Goal: Transaction & Acquisition: Purchase product/service

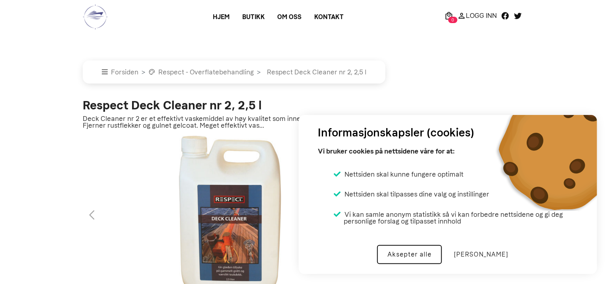
click at [429, 252] on button "Aksepter alle" at bounding box center [409, 254] width 65 height 19
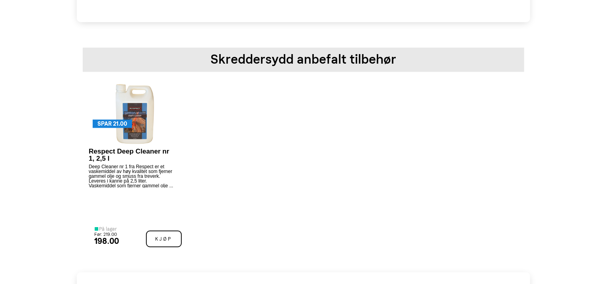
scroll to position [248, 0]
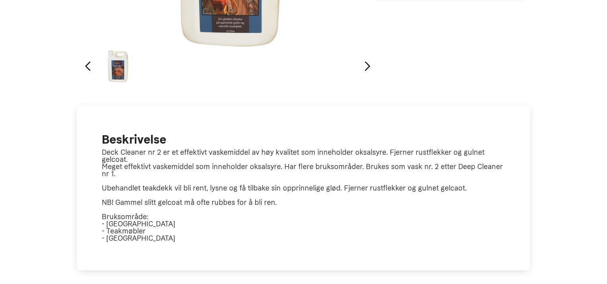
click at [367, 66] on div "Next slide" at bounding box center [368, 67] width 11 height 18
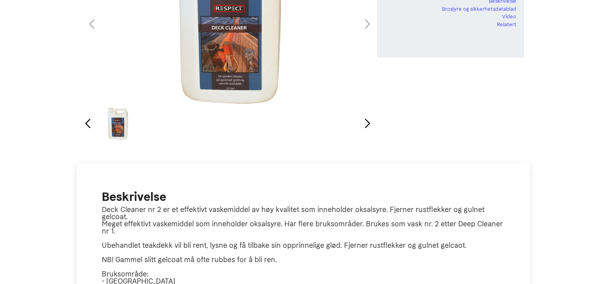
scroll to position [0, 0]
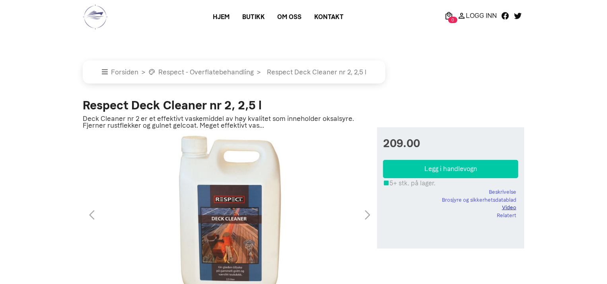
click at [510, 207] on link "Video" at bounding box center [509, 208] width 14 height 8
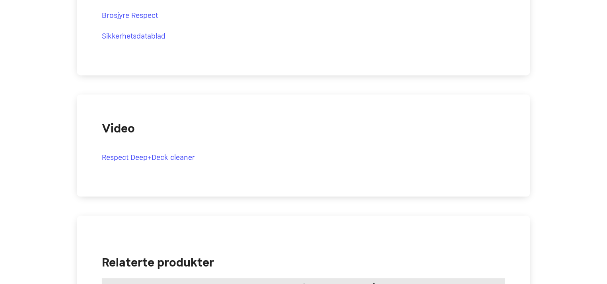
scroll to position [821, 0]
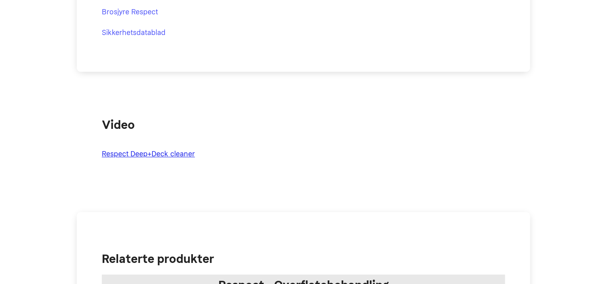
click at [161, 154] on link "Respect Deep+Deck cleaner" at bounding box center [148, 154] width 93 height 9
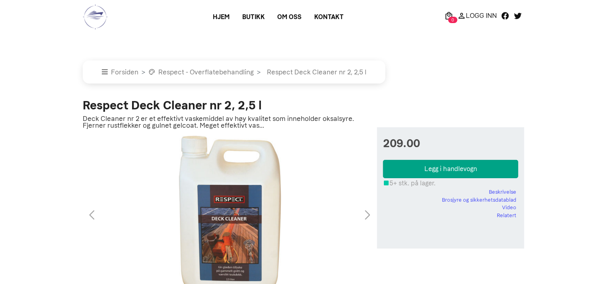
click at [472, 172] on button "Legg i handlevogn" at bounding box center [450, 169] width 135 height 18
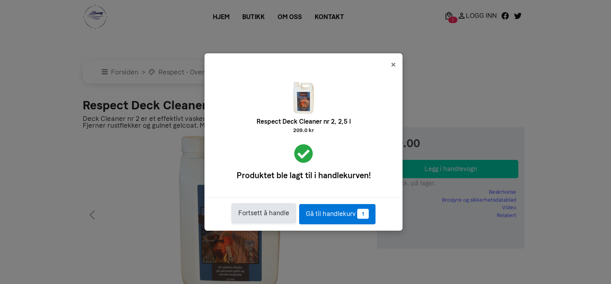
click at [266, 211] on button "Fortsett å handle" at bounding box center [264, 213] width 64 height 20
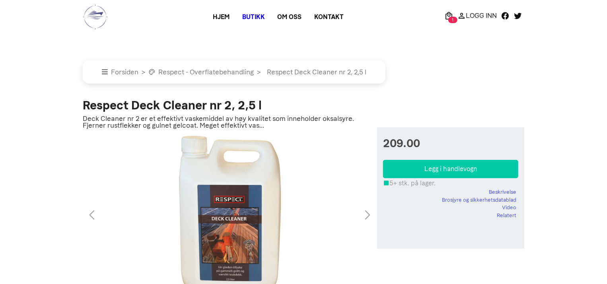
click at [252, 14] on link "Butikk" at bounding box center [253, 17] width 35 height 14
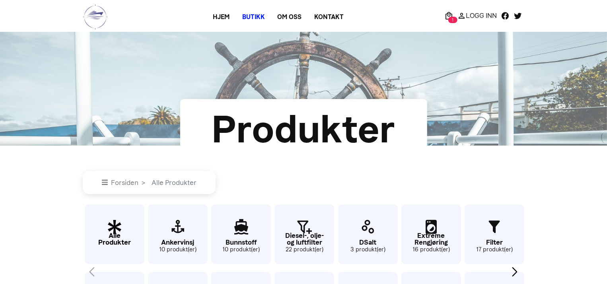
click at [117, 232] on p "Alle Produkter" at bounding box center [115, 239] width 60 height 14
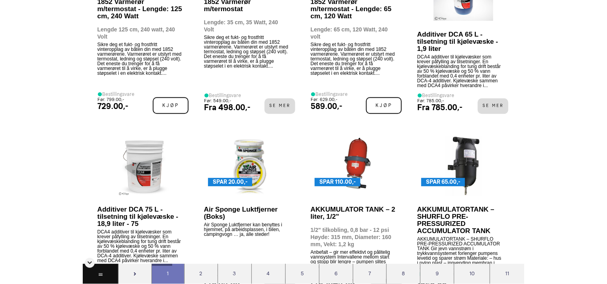
scroll to position [1269, 0]
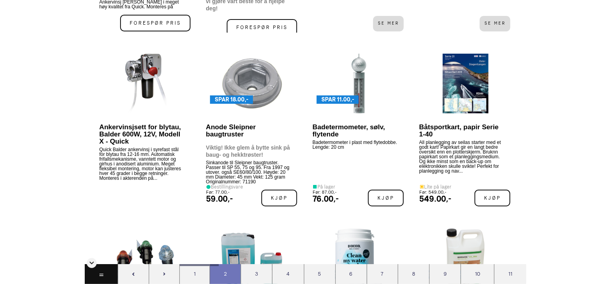
scroll to position [1640, 0]
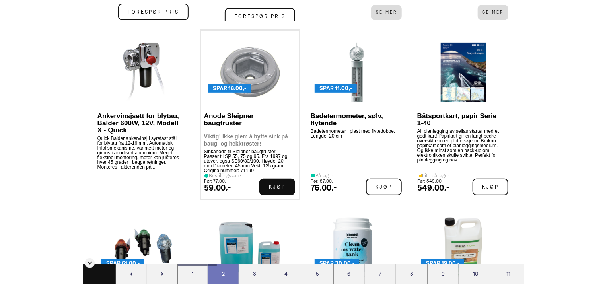
click at [279, 186] on span "Kjøp" at bounding box center [277, 187] width 36 height 17
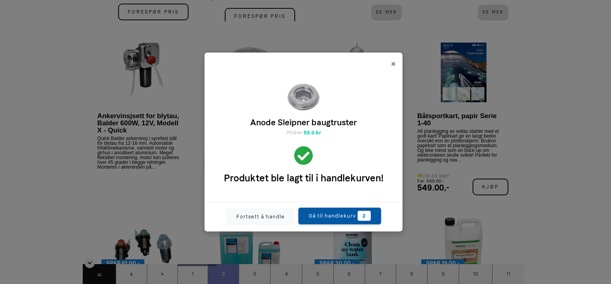
click at [323, 213] on link "Gå til handlekurv 2" at bounding box center [339, 216] width 83 height 17
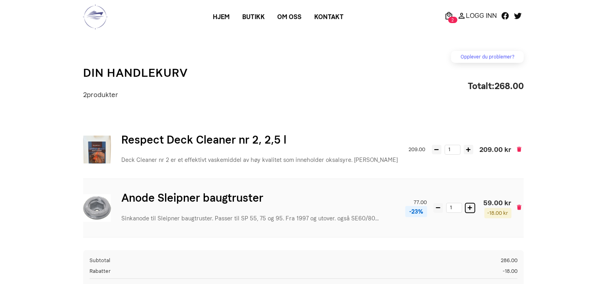
click at [469, 208] on icon at bounding box center [470, 208] width 4 height 4
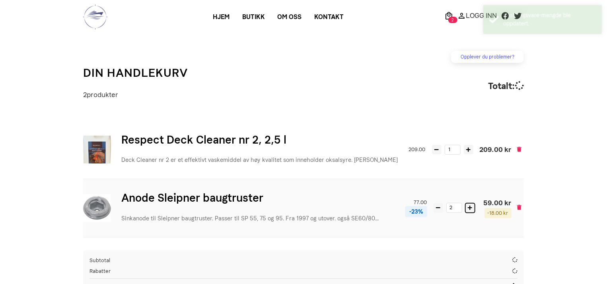
click at [469, 208] on div "Anode Sleipner baugtruster Sinkanode til Sleipner baugtruster. Passer til SP 55…" at bounding box center [303, 208] width 441 height 59
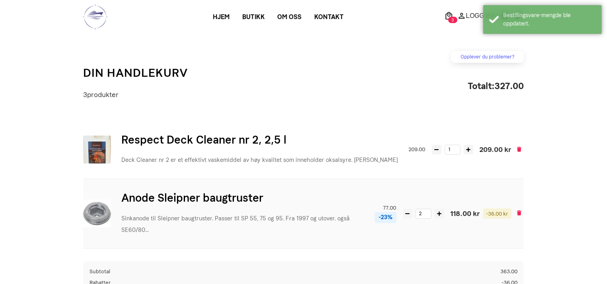
click at [469, 209] on span "118.00 kr" at bounding box center [465, 214] width 29 height 10
click at [441, 211] on icon at bounding box center [439, 213] width 4 height 5
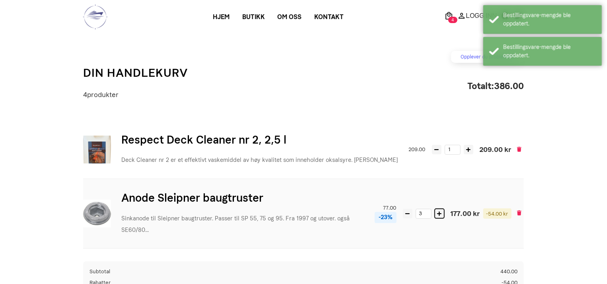
click at [441, 211] on icon at bounding box center [439, 213] width 4 height 5
click at [441, 211] on button at bounding box center [438, 214] width 10 height 10
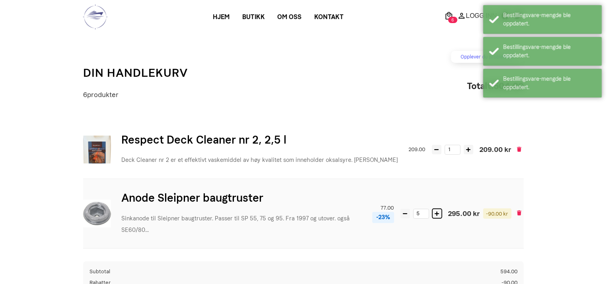
click at [441, 211] on button at bounding box center [438, 214] width 10 height 10
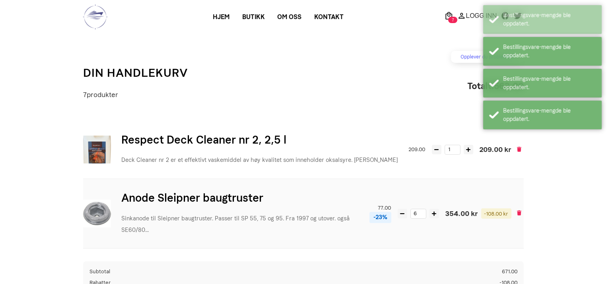
click at [441, 211] on div "Anode Sleipner baugtruster Sinkanode til Sleipner baugtruster. Passer til SP 55…" at bounding box center [303, 214] width 441 height 70
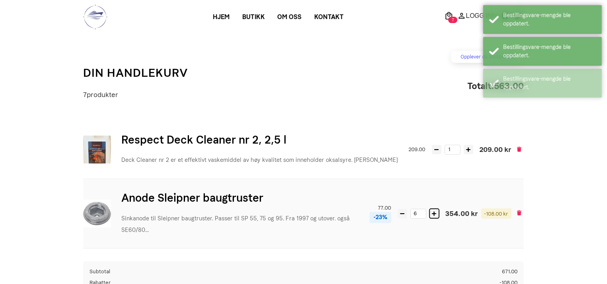
click at [433, 213] on icon at bounding box center [434, 213] width 4 height 4
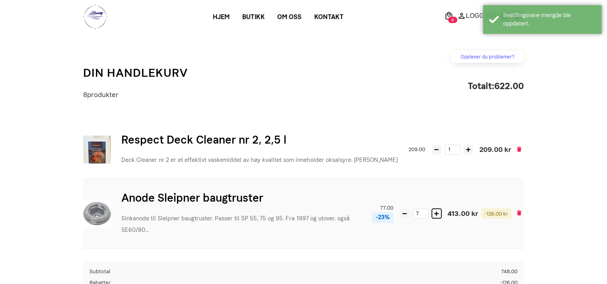
click at [436, 212] on icon at bounding box center [437, 213] width 4 height 5
click at [436, 212] on icon at bounding box center [436, 213] width 4 height 4
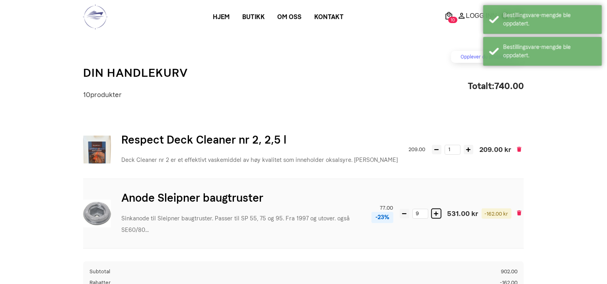
click at [436, 212] on icon at bounding box center [436, 213] width 4 height 5
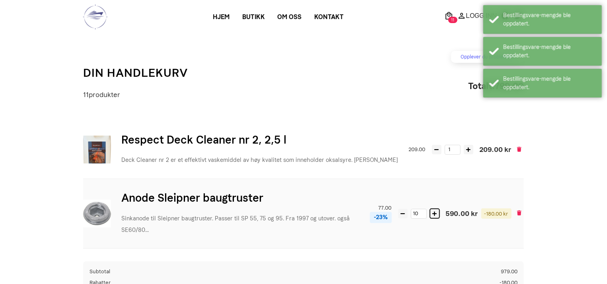
click at [436, 212] on icon at bounding box center [435, 213] width 4 height 5
type input "12"
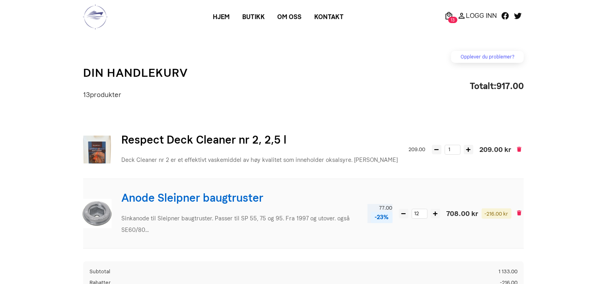
click at [300, 217] on p "Sinkanode til Sleipner baugtruster. Passer til SP 55, 75 og 95. Fra 1997 og uto…" at bounding box center [241, 224] width 240 height 23
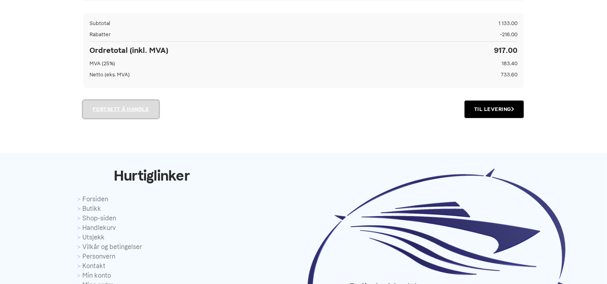
click at [111, 107] on link "Fortsett å handle" at bounding box center [121, 110] width 76 height 18
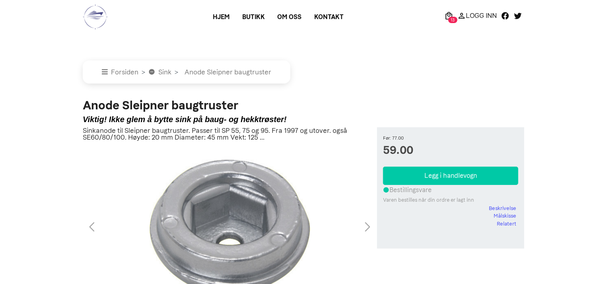
click at [369, 228] on div "1 / 1" at bounding box center [229, 227] width 297 height 161
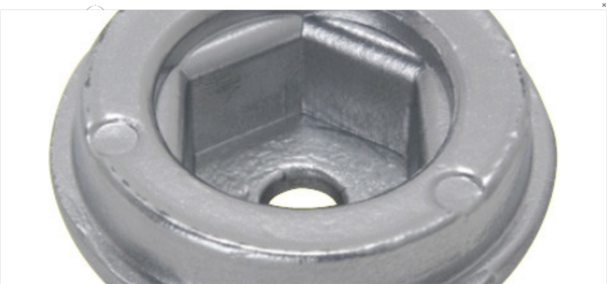
click at [369, 228] on div at bounding box center [304, 152] width 1092 height 510
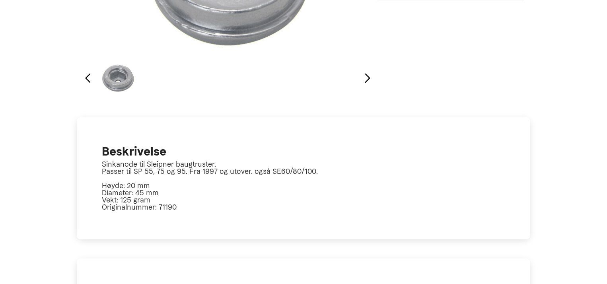
scroll to position [497, 0]
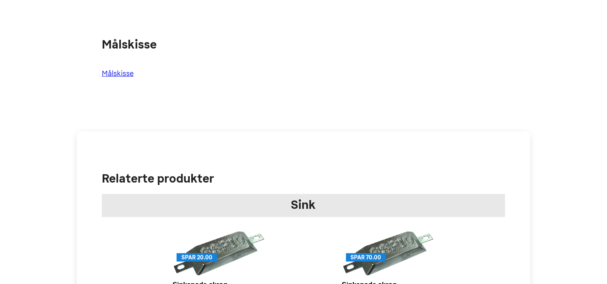
click at [128, 74] on link "Målskisse" at bounding box center [118, 73] width 32 height 9
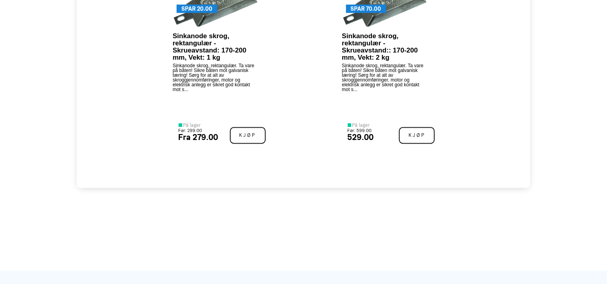
scroll to position [994, 0]
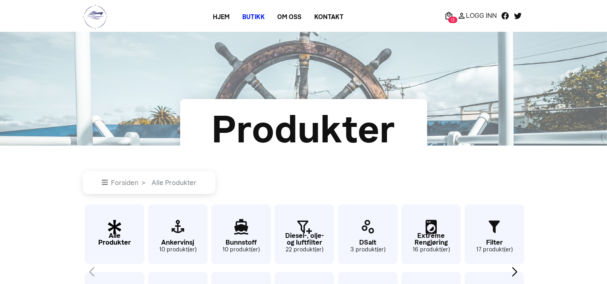
click at [112, 237] on p "Alle Produkter" at bounding box center [115, 239] width 60 height 14
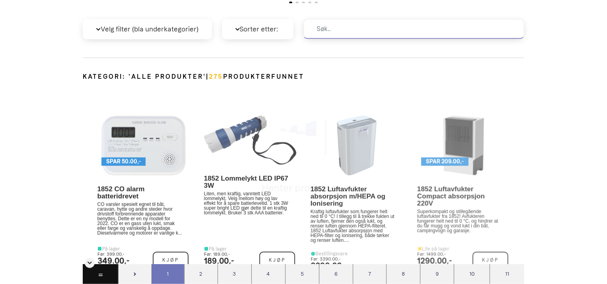
scroll to position [344, 0]
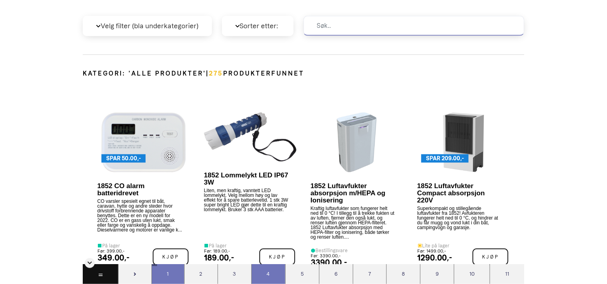
click at [270, 270] on div "4" at bounding box center [269, 274] width 34 height 20
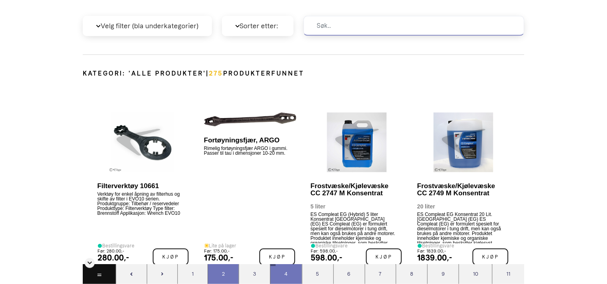
click at [224, 270] on div "2" at bounding box center [223, 274] width 31 height 20
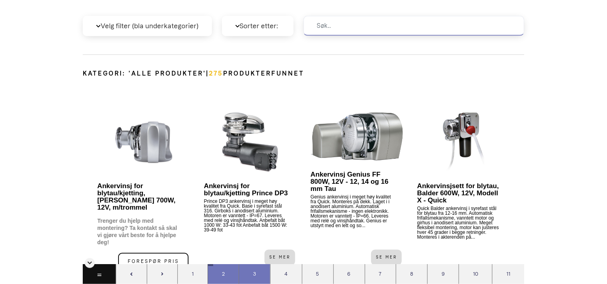
click at [256, 271] on div "3" at bounding box center [254, 274] width 31 height 20
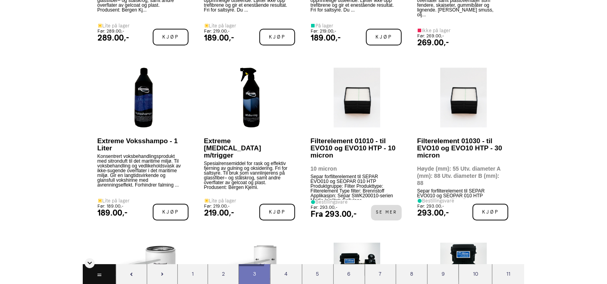
scroll to position [1338, 0]
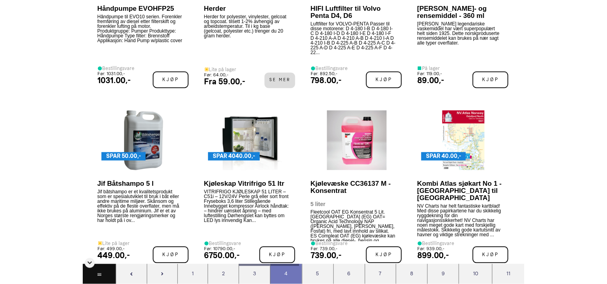
scroll to position [2277, 0]
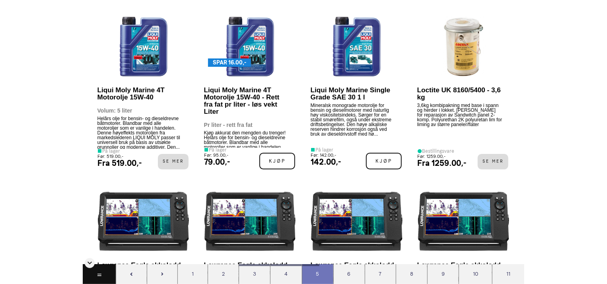
scroll to position [3078, 0]
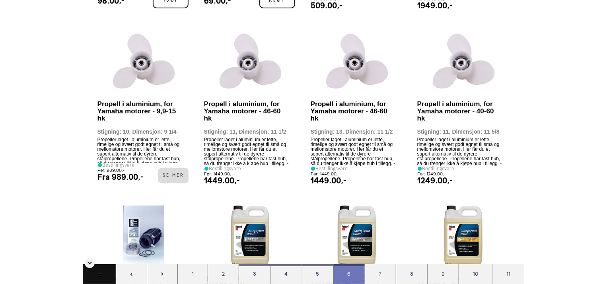
scroll to position [4643, 0]
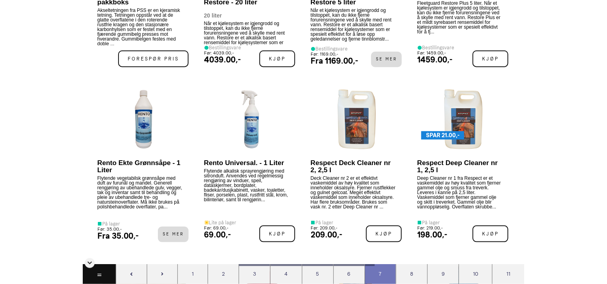
scroll to position [4929, 0]
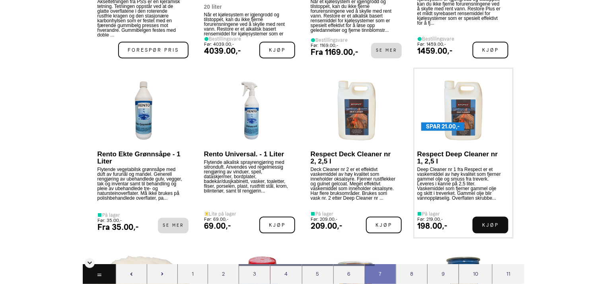
click at [490, 225] on span "Kjøp" at bounding box center [491, 225] width 36 height 17
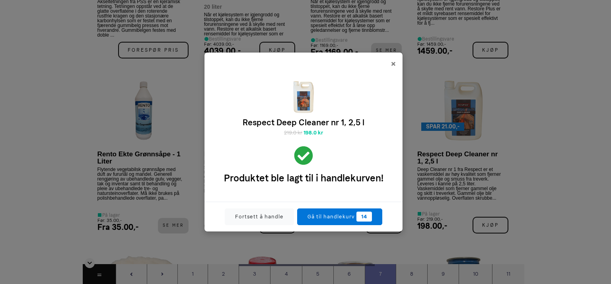
click at [570, 216] on div "× Respect Deep Cleaner nr 1, 2,5 l 219.0 kr 198.0 kr Laster... Legger til i han…" at bounding box center [305, 142] width 611 height 284
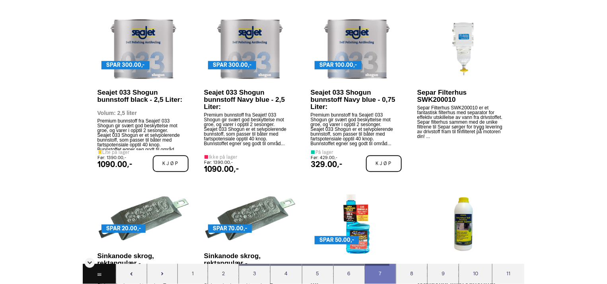
scroll to position [5550, 0]
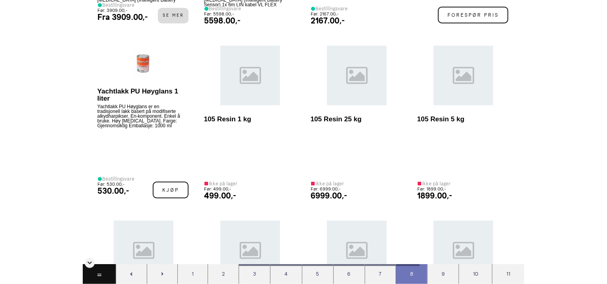
scroll to position [6550, 0]
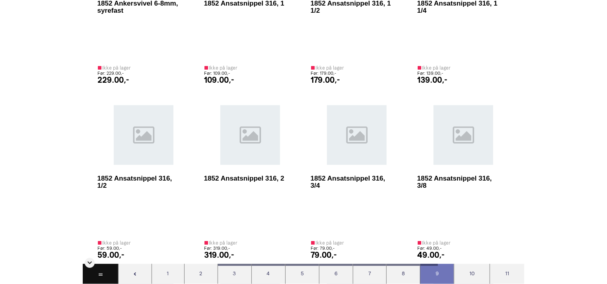
scroll to position [8655, 0]
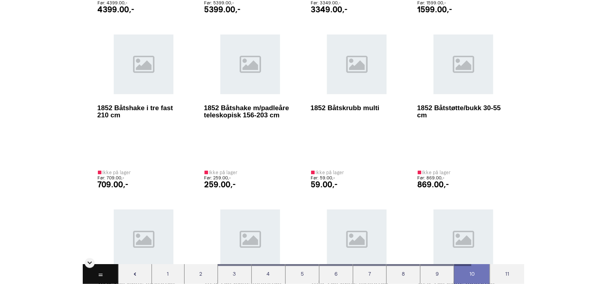
scroll to position [9528, 0]
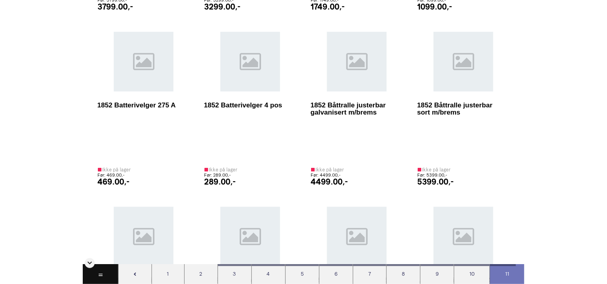
scroll to position [10621, 0]
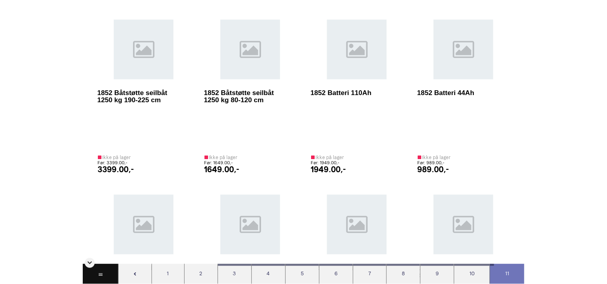
scroll to position [10055, 0]
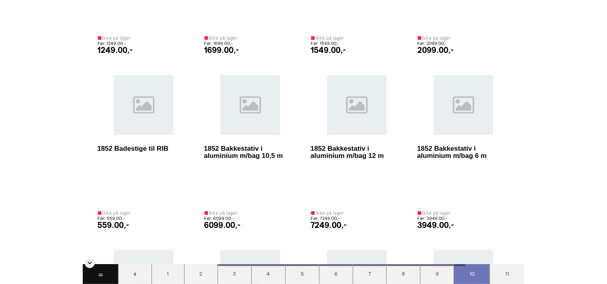
scroll to position [9123, 0]
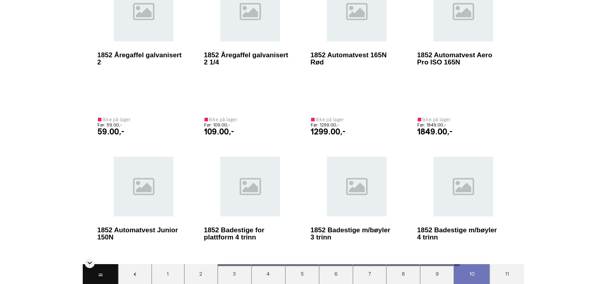
scroll to position [8840, 0]
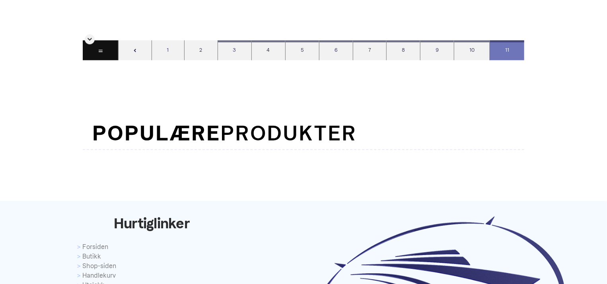
scroll to position [11526, 0]
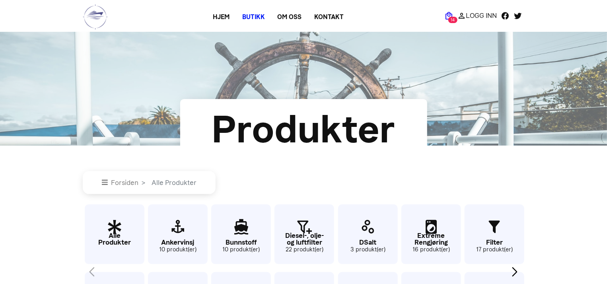
click at [452, 18] on span "14" at bounding box center [453, 20] width 9 height 6
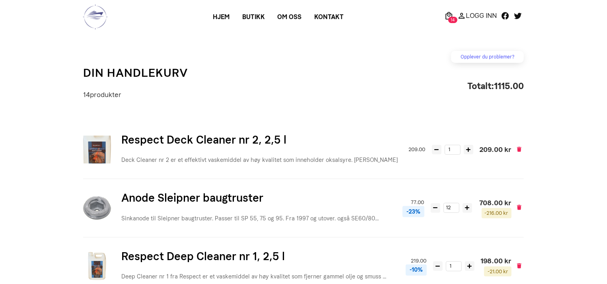
drag, startPoint x: 607, startPoint y: 89, endPoint x: 606, endPoint y: 108, distance: 19.1
click at [606, 108] on main "Opplever du problemer? Har du problemer med din ordre? Ta kontakt med oss her! …" at bounding box center [303, 229] width 607 height 394
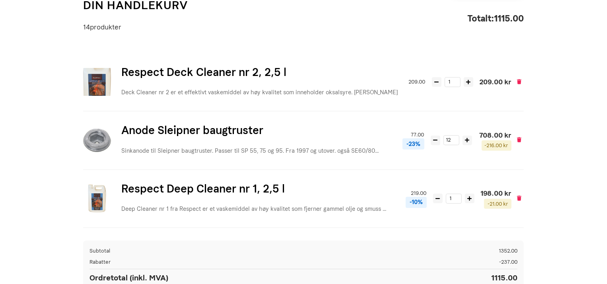
scroll to position [67, 0]
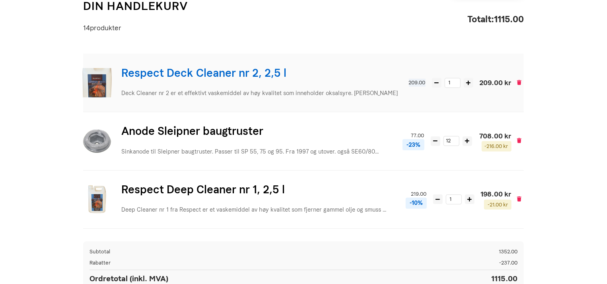
click at [296, 91] on p "Deck Cleaner nr 2 er et effektivt vaskemiddel av høy kvalitet som inneholder ok…" at bounding box center [261, 94] width 281 height 12
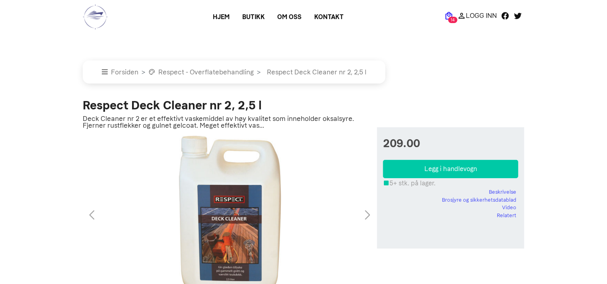
click at [452, 18] on span "14" at bounding box center [453, 20] width 9 height 6
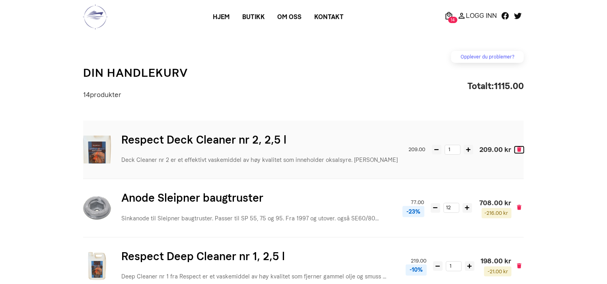
click at [521, 150] on icon at bounding box center [519, 149] width 4 height 5
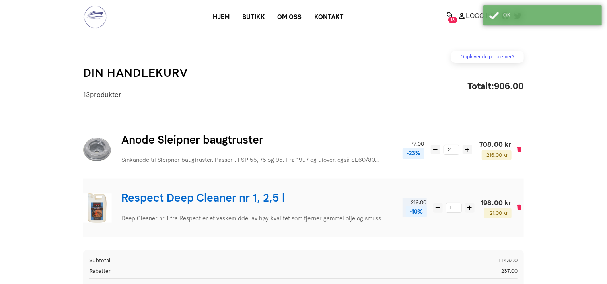
click at [214, 198] on h3 "Respect Deep Cleaner nr 1, 2,5 l" at bounding box center [258, 198] width 275 height 17
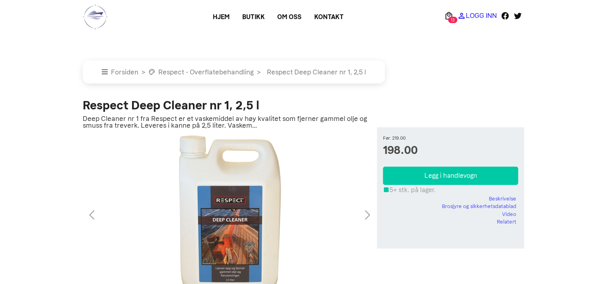
click at [483, 16] on p "Logg Inn" at bounding box center [481, 16] width 31 height 0
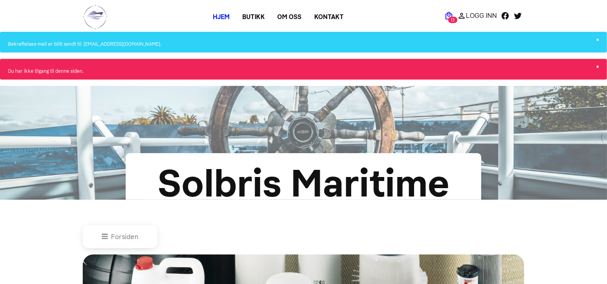
click at [448, 17] on icon at bounding box center [449, 16] width 9 height 10
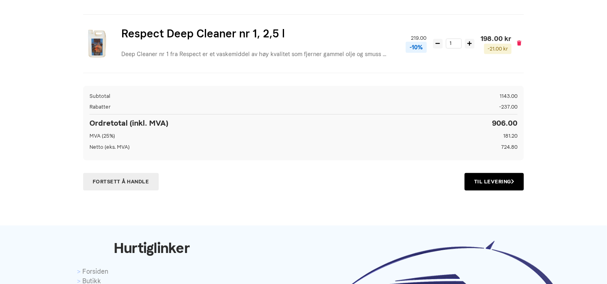
scroll to position [166, 0]
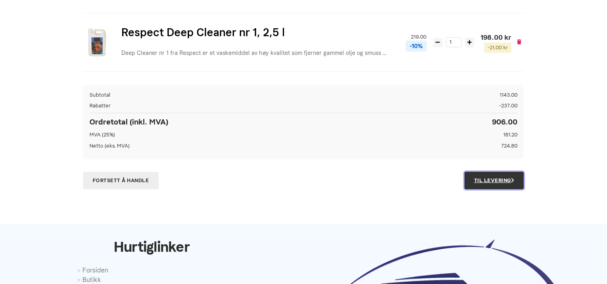
click at [492, 179] on link "Til Levering" at bounding box center [494, 181] width 59 height 18
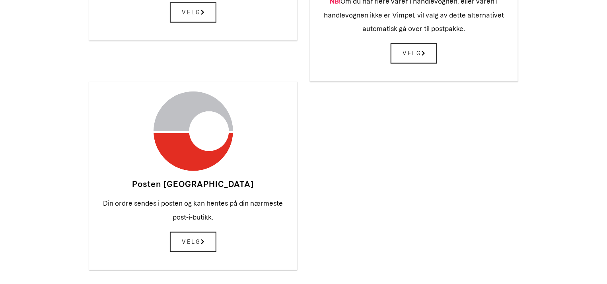
scroll to position [324, 0]
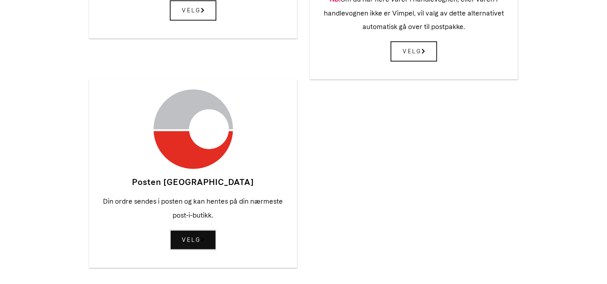
click at [204, 238] on icon at bounding box center [202, 240] width 3 height 5
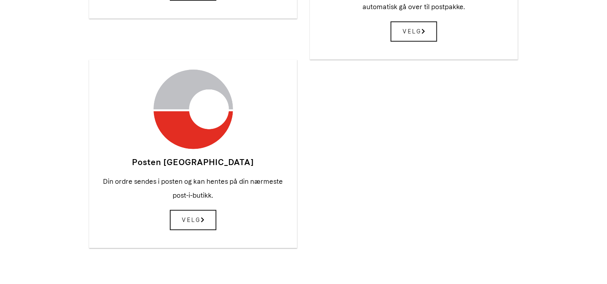
scroll to position [361, 0]
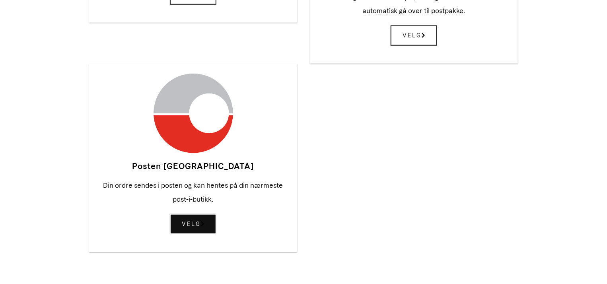
click at [185, 214] on span "Velg" at bounding box center [193, 224] width 47 height 20
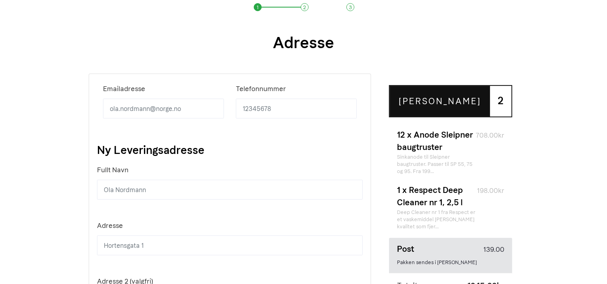
scroll to position [68, 0]
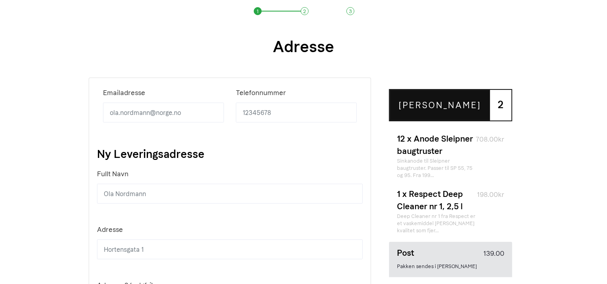
click at [137, 109] on input "Emailadresse" at bounding box center [163, 113] width 121 height 20
type input "[EMAIL_ADDRESS][DOMAIN_NAME]"
type input "99391090"
type input "[PERSON_NAME] [PERSON_NAME]"
type input "Voldsundvegen 1"
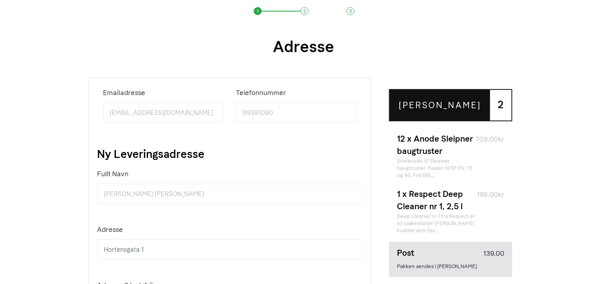
type input "01"
select select "NO"
type input "6094"
type input "Leinøy"
drag, startPoint x: 131, startPoint y: 195, endPoint x: 88, endPoint y: 194, distance: 43.0
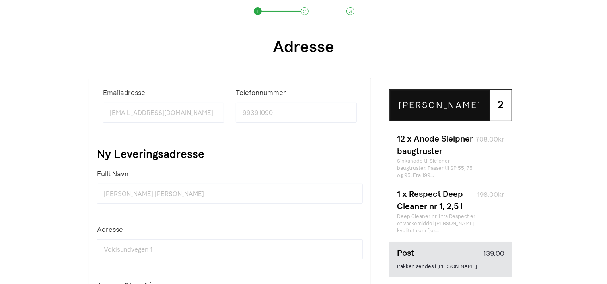
click at [88, 194] on div "Emailadresse johnyhamre@gmail.com Telefonnummer 99391090 Ny Leveringsadresse Fu…" at bounding box center [230, 257] width 295 height 359
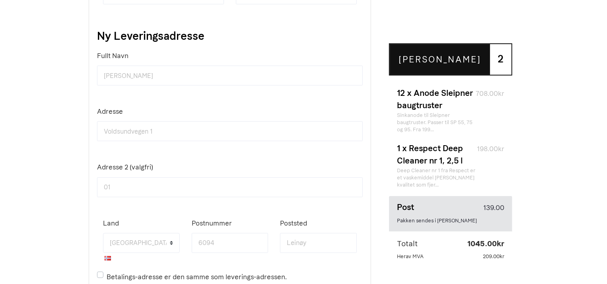
scroll to position [190, 0]
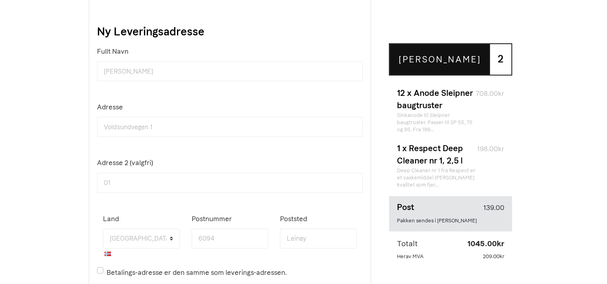
type input "Johny Hamre"
click at [129, 184] on input "01" at bounding box center [230, 183] width 266 height 20
type input "0"
click at [107, 273] on label "Betalings-adresse er den samme som leverings-adressen." at bounding box center [197, 273] width 180 height 14
click at [107, 271] on input "Betalings-adresse er den samme som leverings-adressen." at bounding box center [109, 268] width 5 height 5
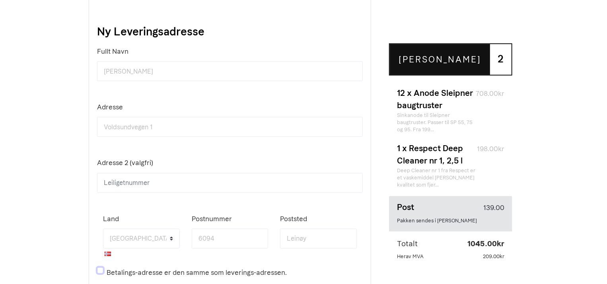
checkbox input "true"
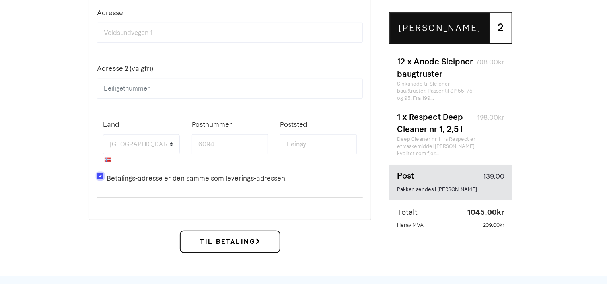
scroll to position [290, 0]
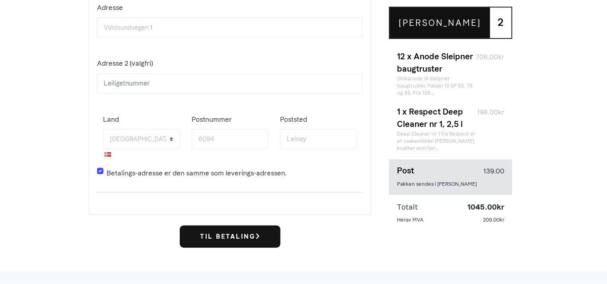
click at [269, 238] on span "Til Betaling" at bounding box center [230, 237] width 101 height 22
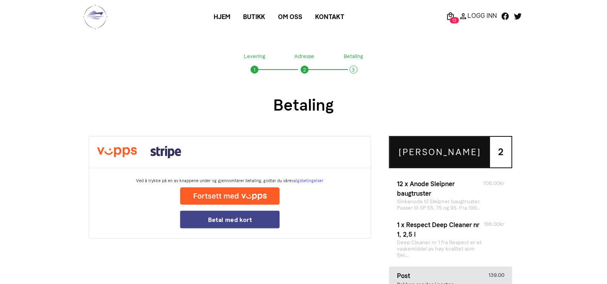
click at [231, 221] on button "Betal med kort" at bounding box center [229, 220] width 99 height 18
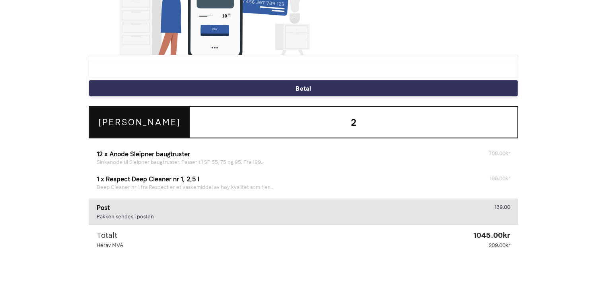
scroll to position [207, 0]
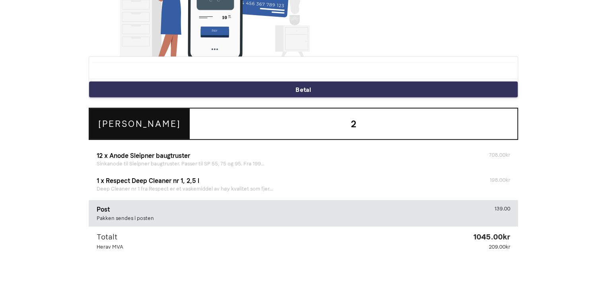
click at [324, 85] on button "Betal" at bounding box center [303, 90] width 429 height 16
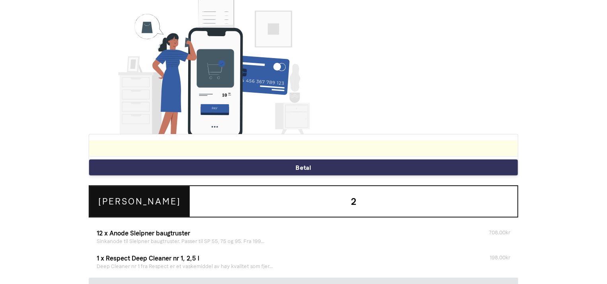
scroll to position [133, 0]
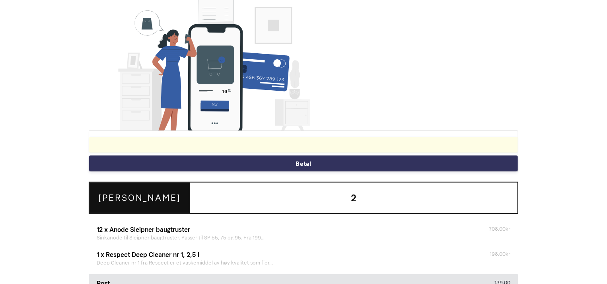
click at [335, 159] on button "Betal" at bounding box center [303, 164] width 429 height 16
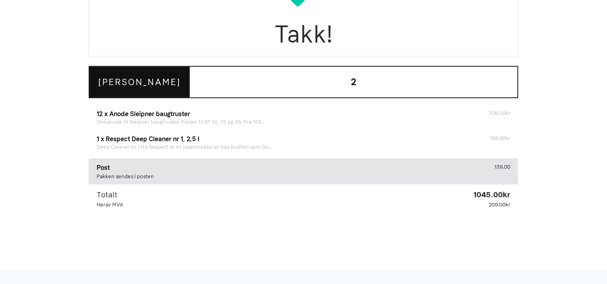
scroll to position [300, 0]
